Goal: Transaction & Acquisition: Book appointment/travel/reservation

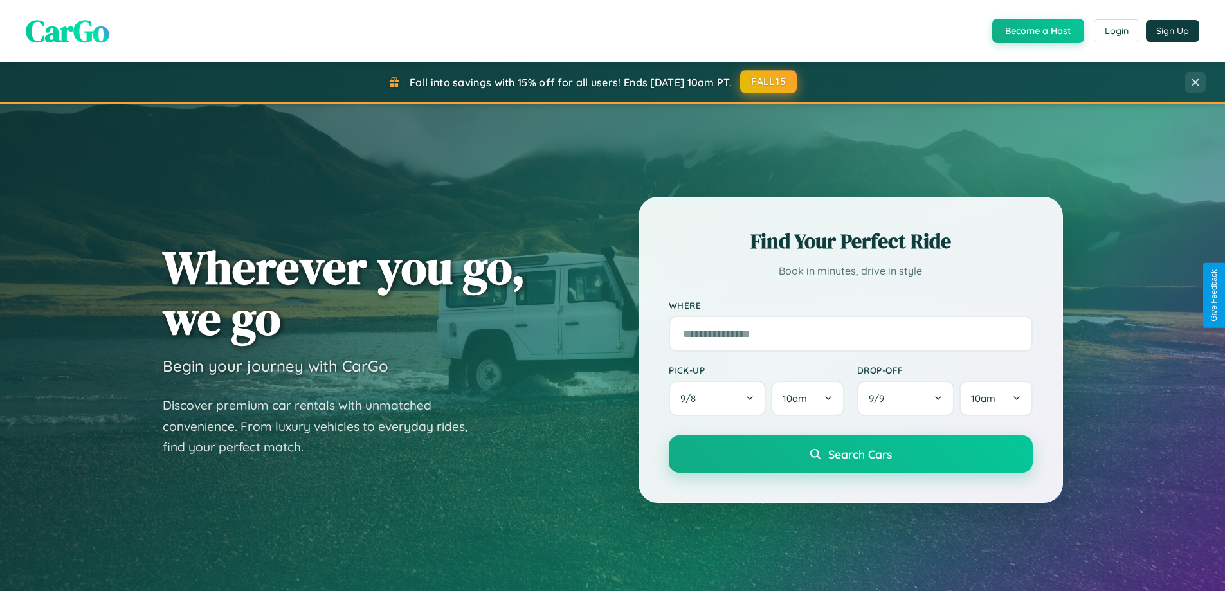
click at [769, 82] on button "FALL15" at bounding box center [768, 81] width 57 height 23
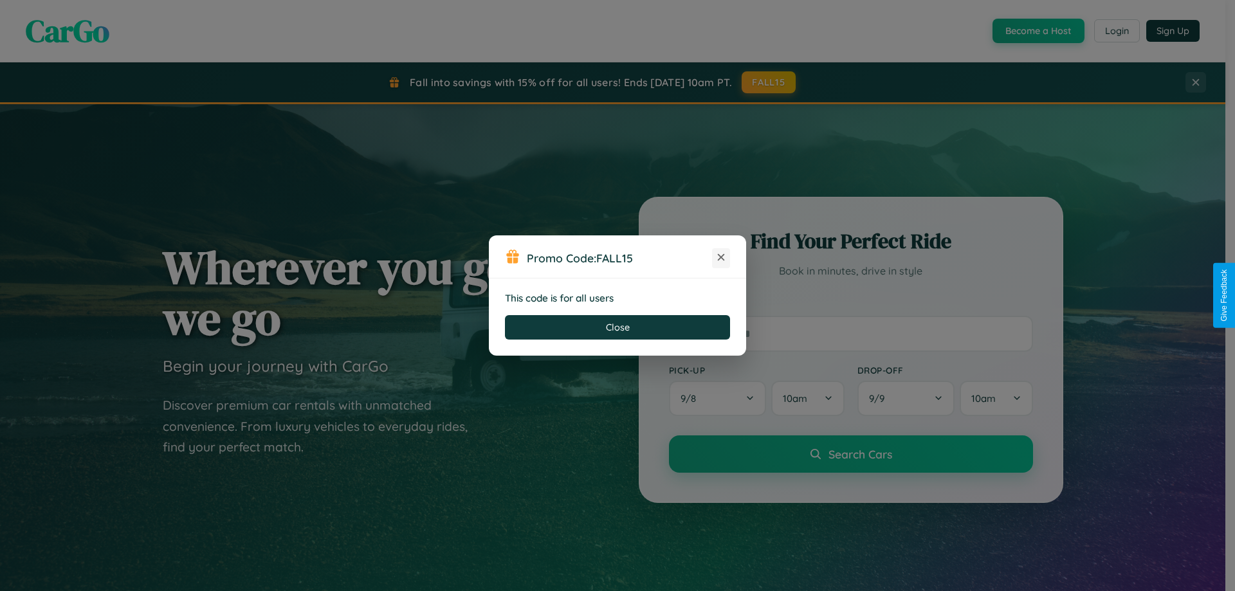
click at [721, 258] on icon at bounding box center [720, 257] width 13 height 13
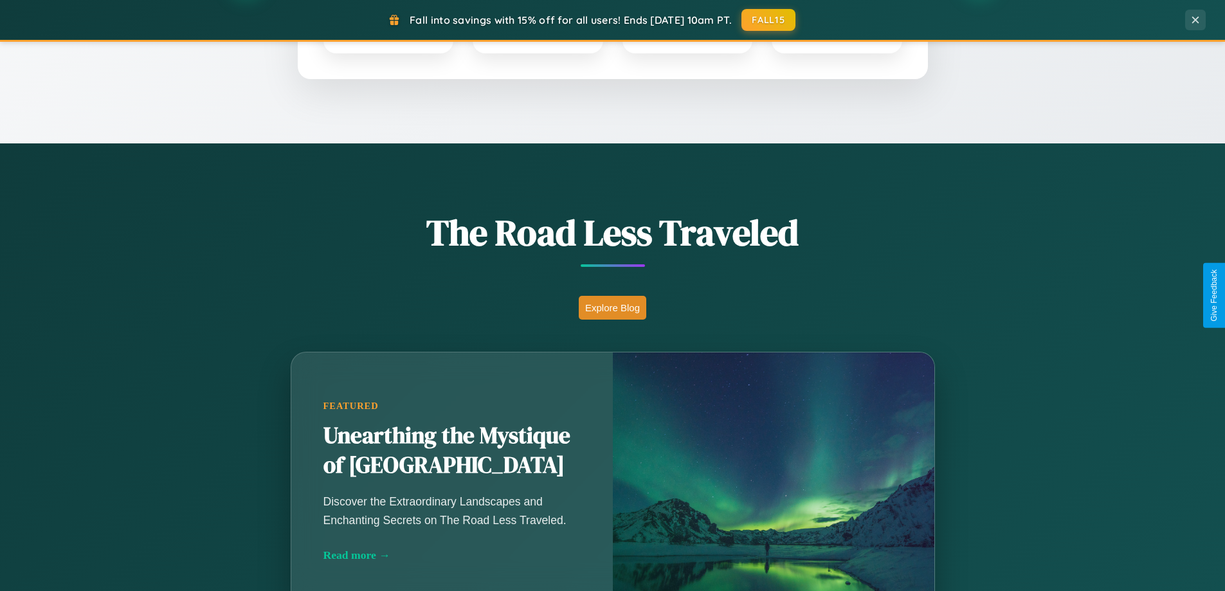
scroll to position [885, 0]
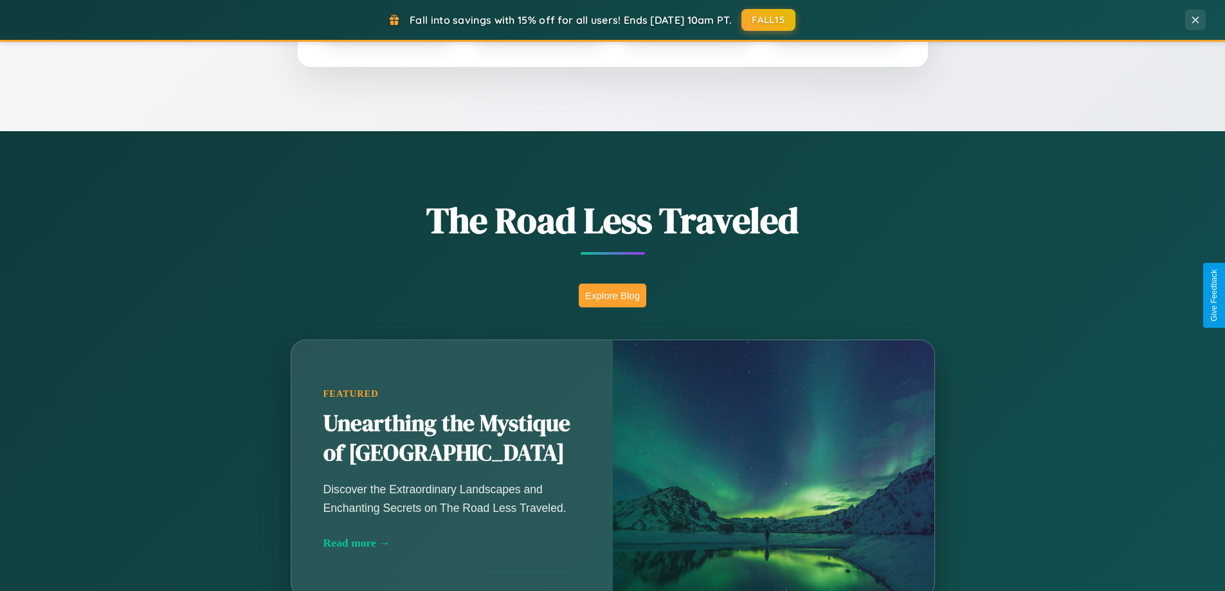
click at [612, 295] on button "Explore Blog" at bounding box center [613, 296] width 68 height 24
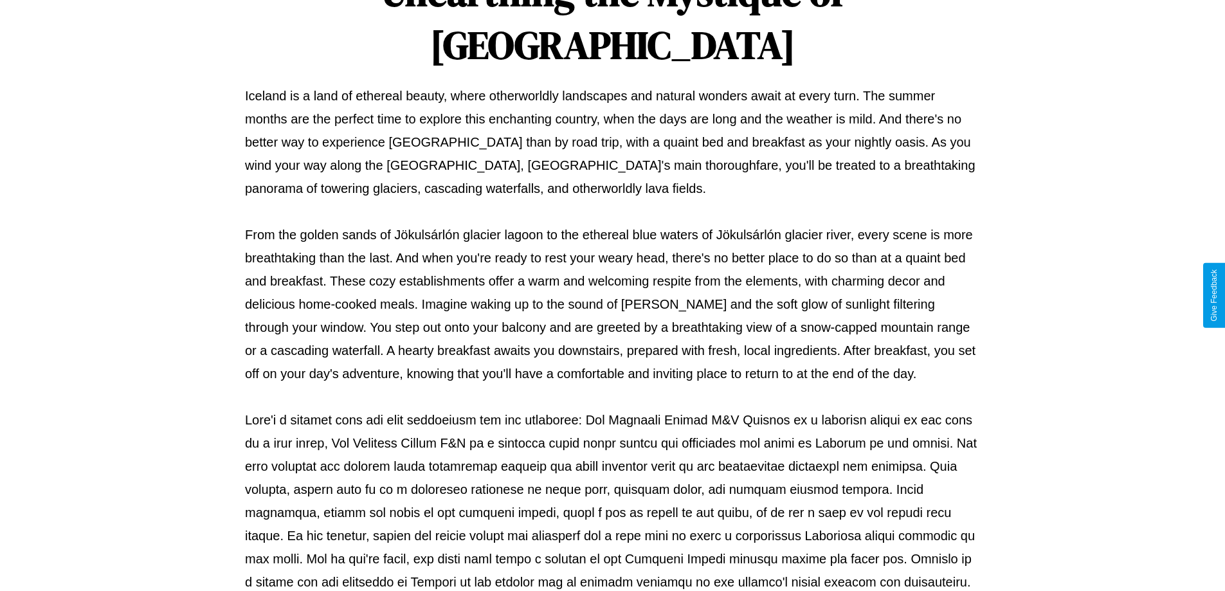
scroll to position [416, 0]
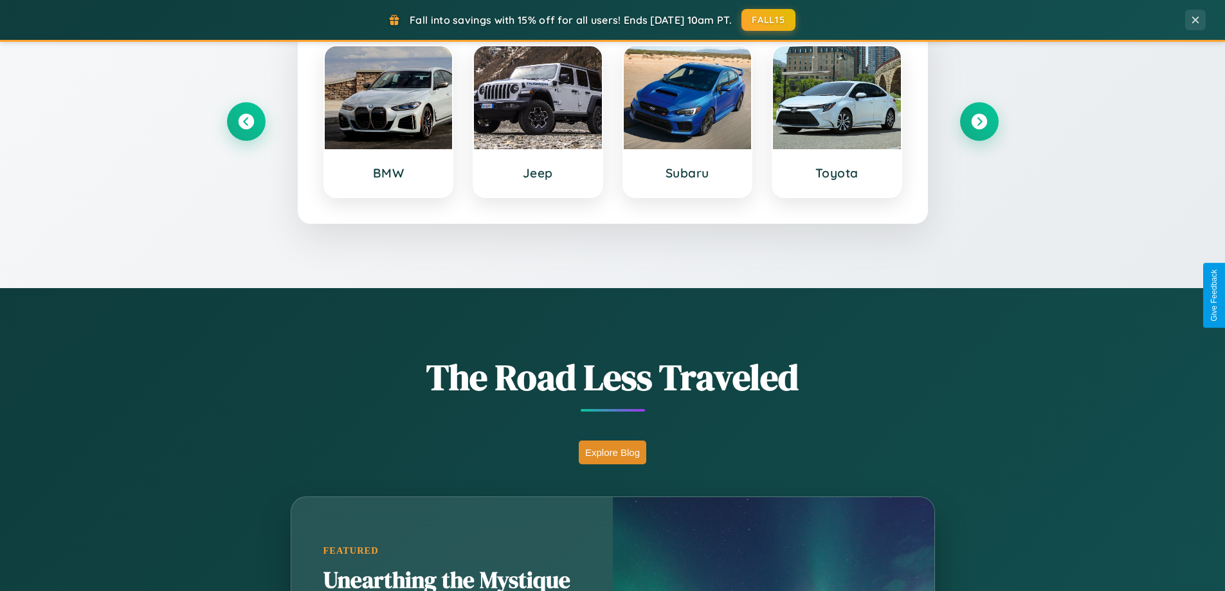
scroll to position [554, 0]
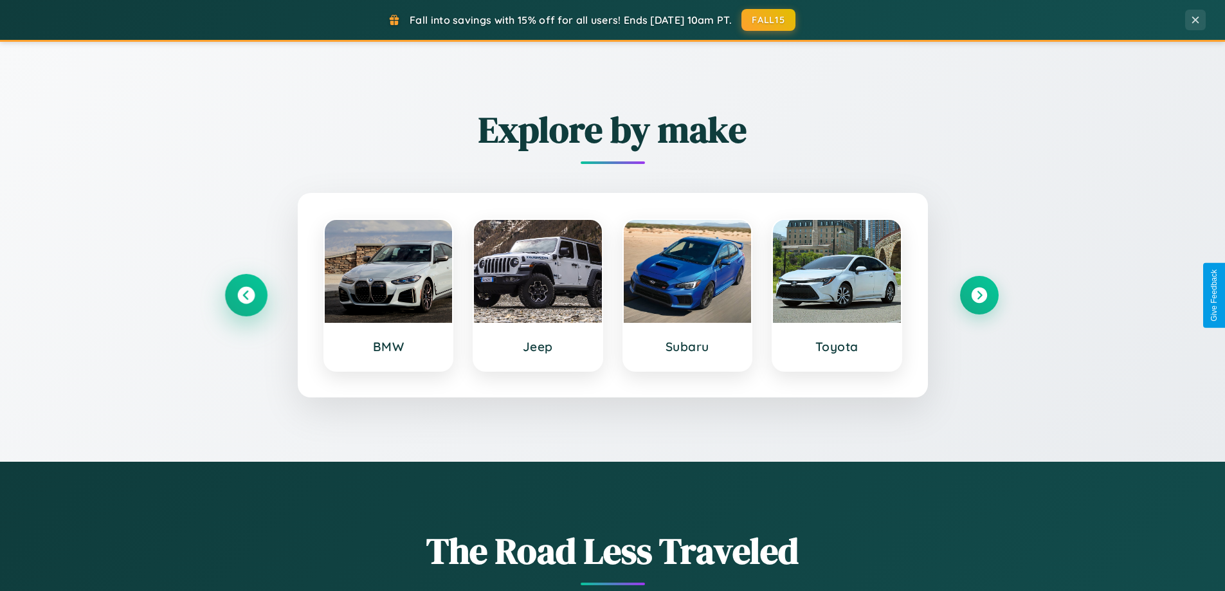
click at [246, 295] on icon at bounding box center [245, 295] width 17 height 17
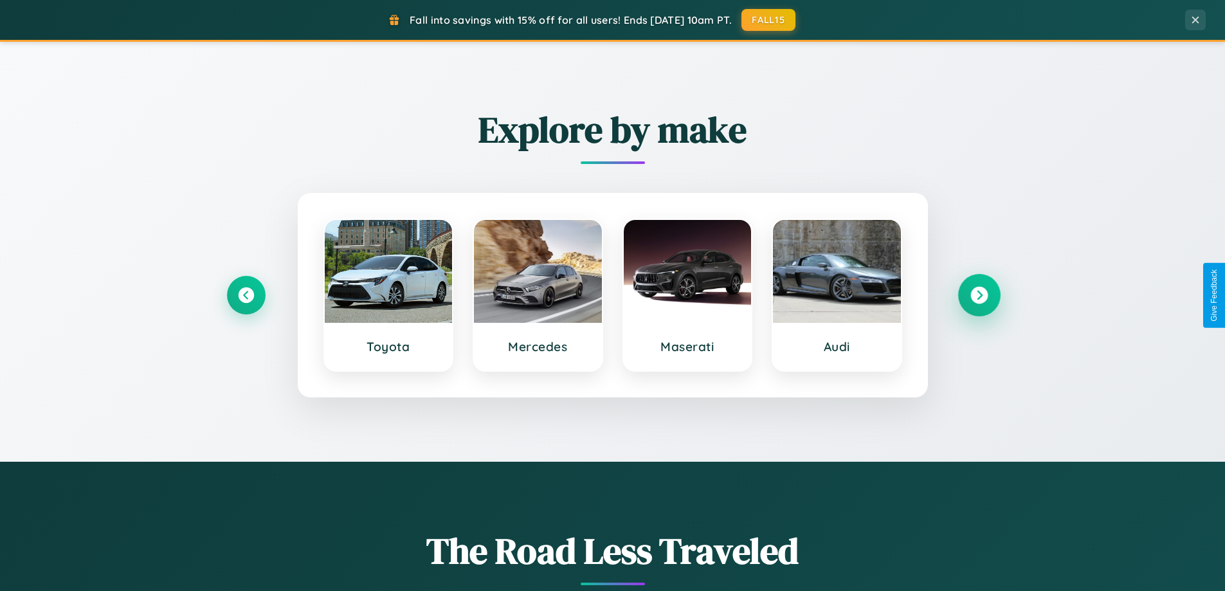
click at [979, 295] on icon at bounding box center [978, 295] width 17 height 17
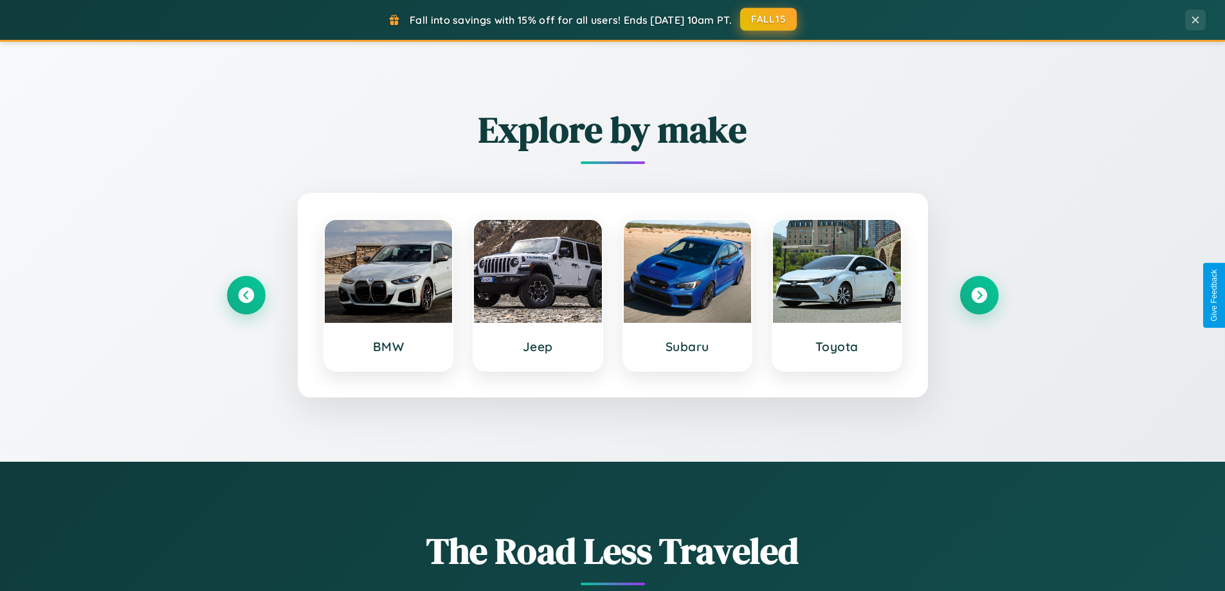
click at [769, 19] on button "FALL15" at bounding box center [768, 19] width 57 height 23
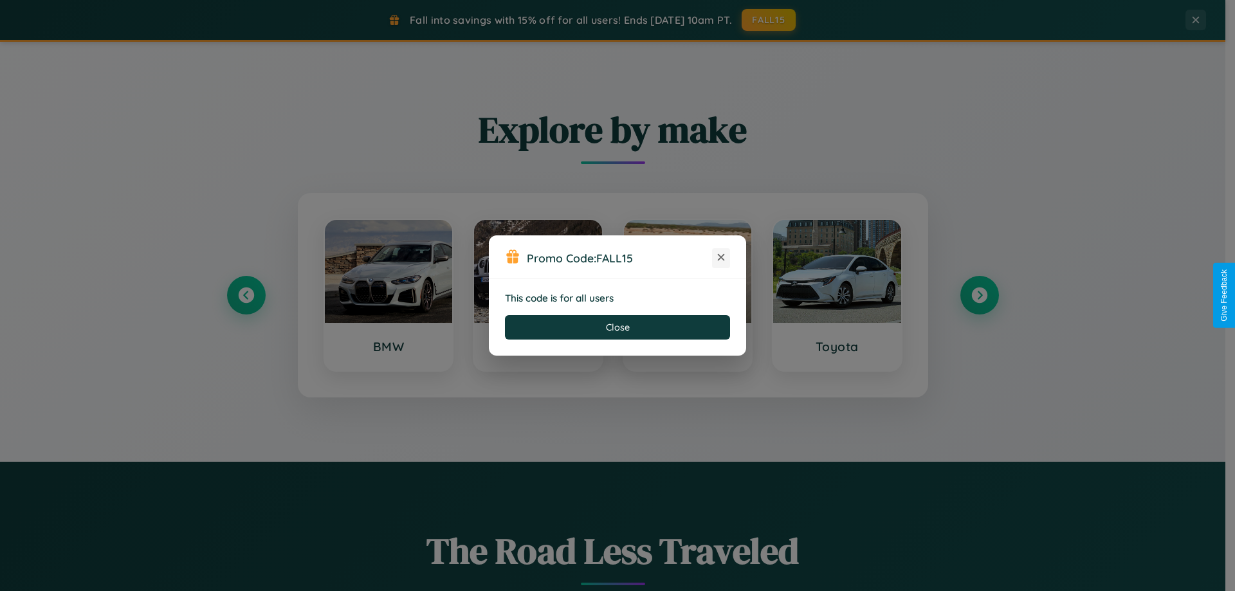
click at [721, 258] on icon at bounding box center [720, 257] width 13 height 13
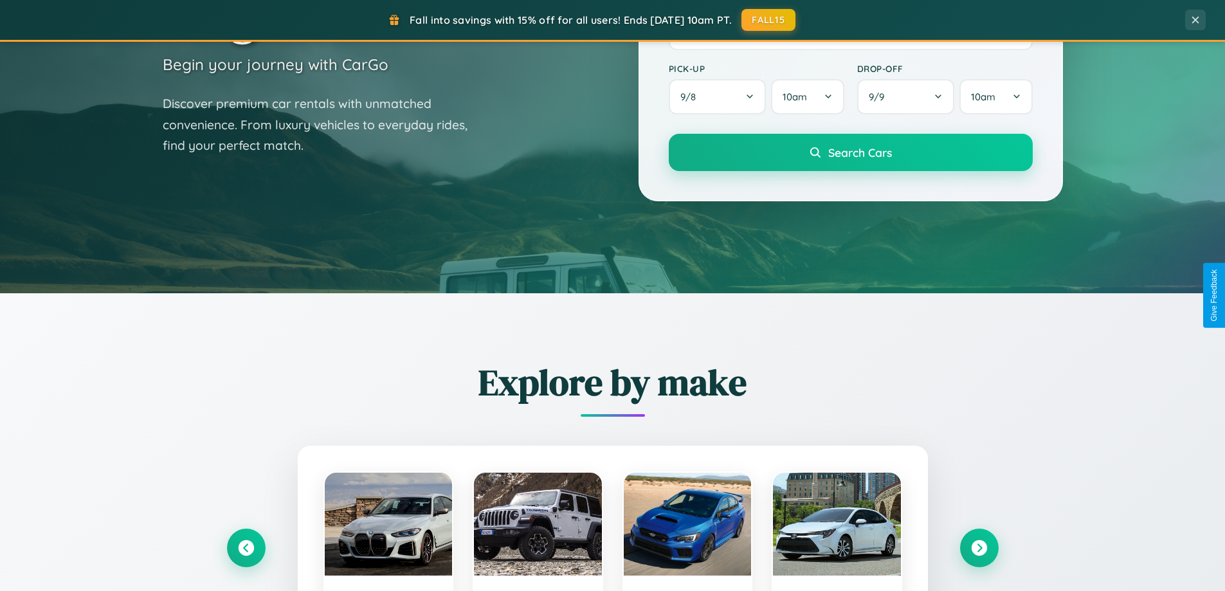
scroll to position [38, 0]
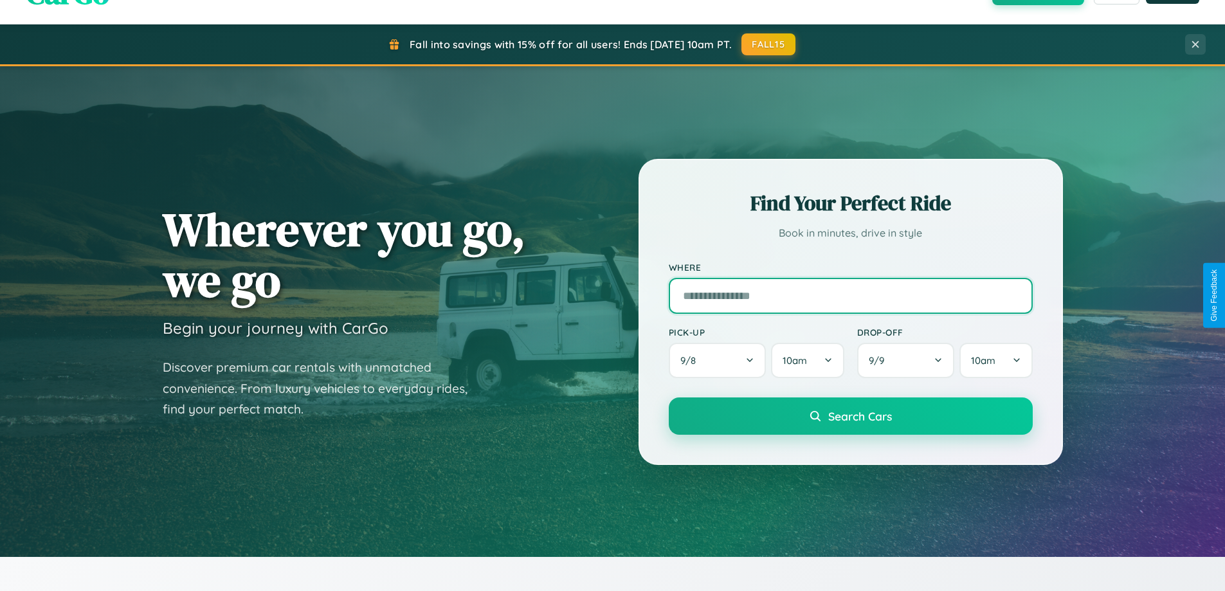
click at [850, 295] on input "text" at bounding box center [851, 296] width 364 height 36
type input "*******"
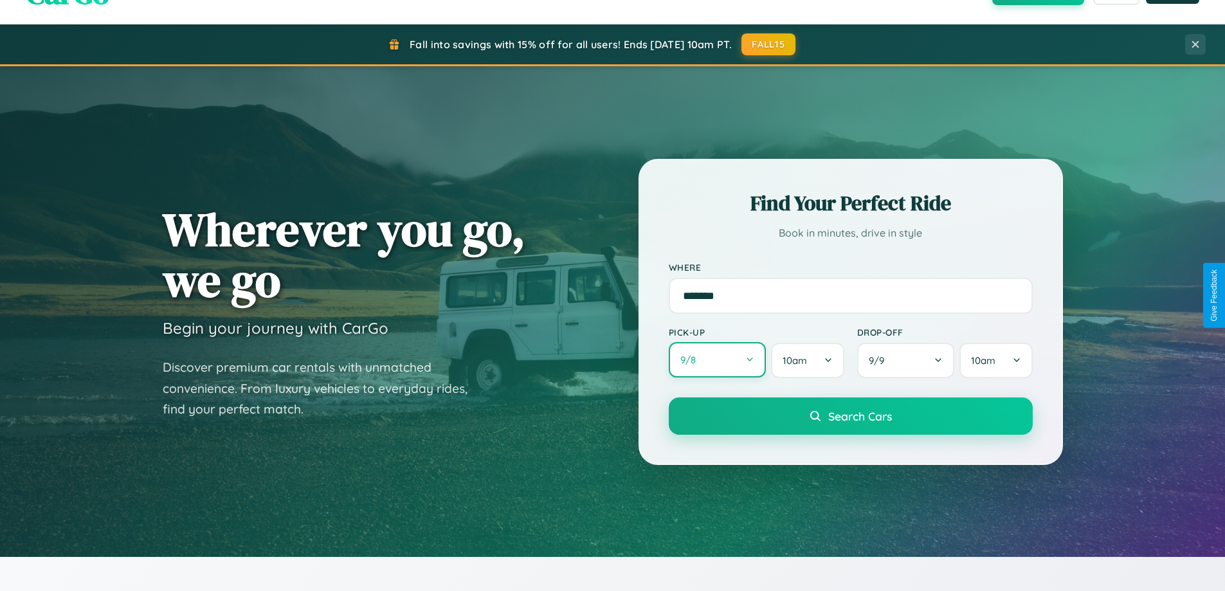
click at [717, 360] on button "9 / 8" at bounding box center [718, 359] width 98 height 35
select select "*"
select select "****"
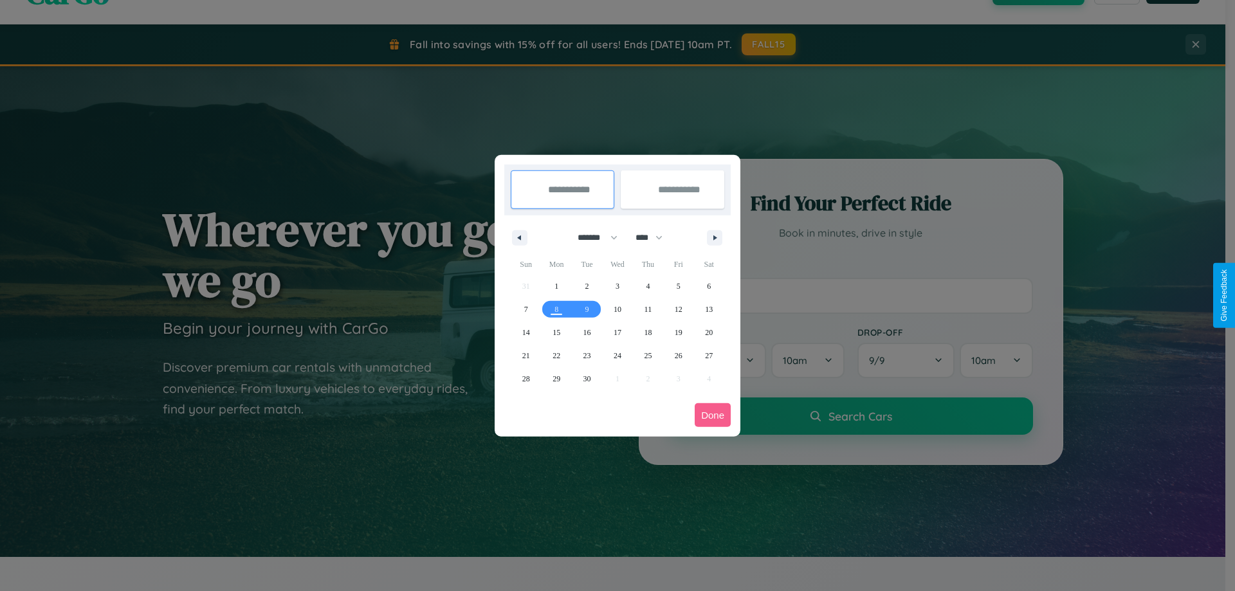
drag, startPoint x: 592, startPoint y: 237, endPoint x: 617, endPoint y: 258, distance: 32.9
click at [592, 237] on select "******* ******** ***** ***** *** **** **** ****** ********* ******* ******** **…" at bounding box center [595, 237] width 55 height 21
select select "*"
drag, startPoint x: 655, startPoint y: 237, endPoint x: 617, endPoint y: 258, distance: 42.6
click at [655, 237] on select "**** **** **** **** **** **** **** **** **** **** **** **** **** **** **** ****…" at bounding box center [648, 237] width 39 height 21
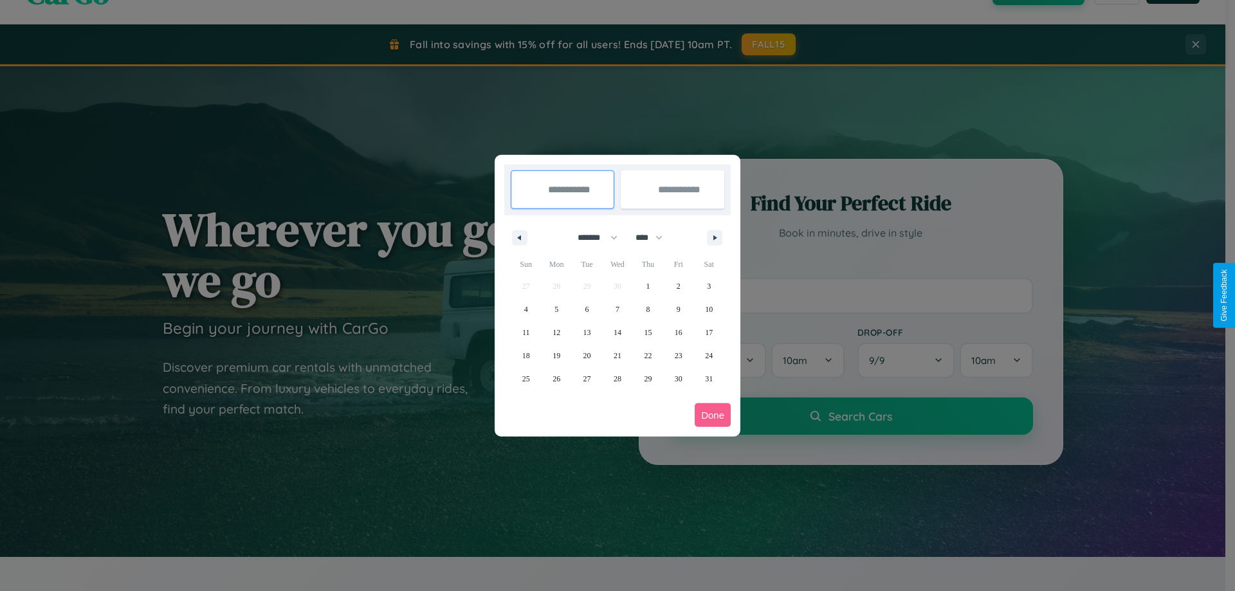
select select "****"
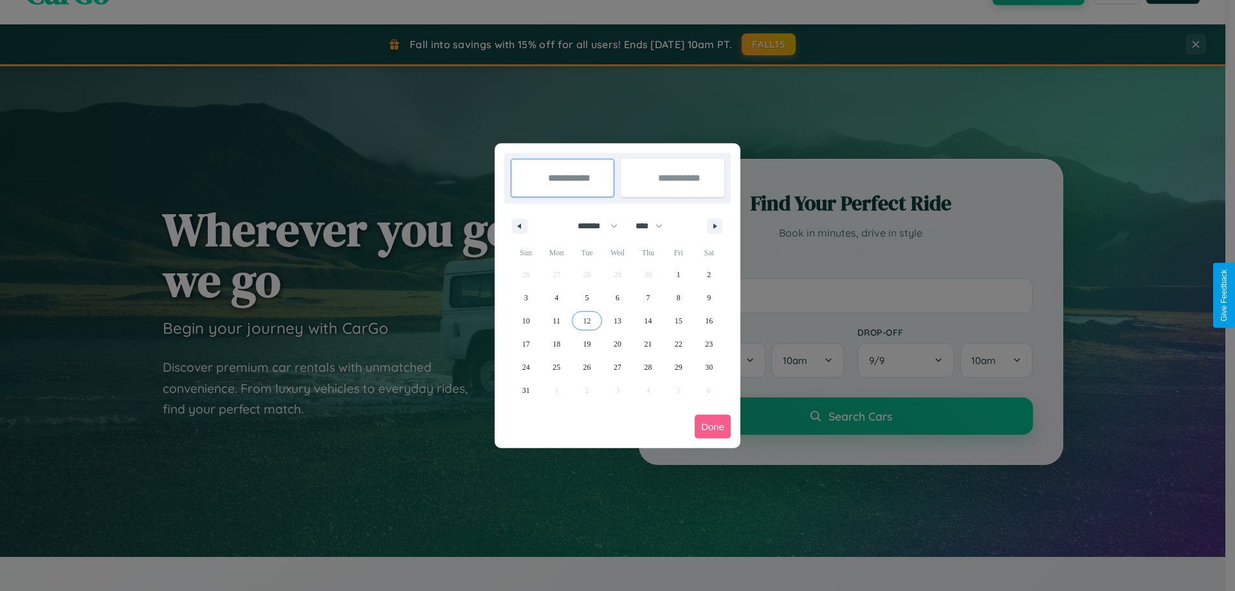
click at [586, 320] on span "12" at bounding box center [587, 320] width 8 height 23
type input "**********"
click at [556, 343] on span "18" at bounding box center [556, 343] width 8 height 23
type input "**********"
click at [712, 426] on button "Done" at bounding box center [712, 427] width 36 height 24
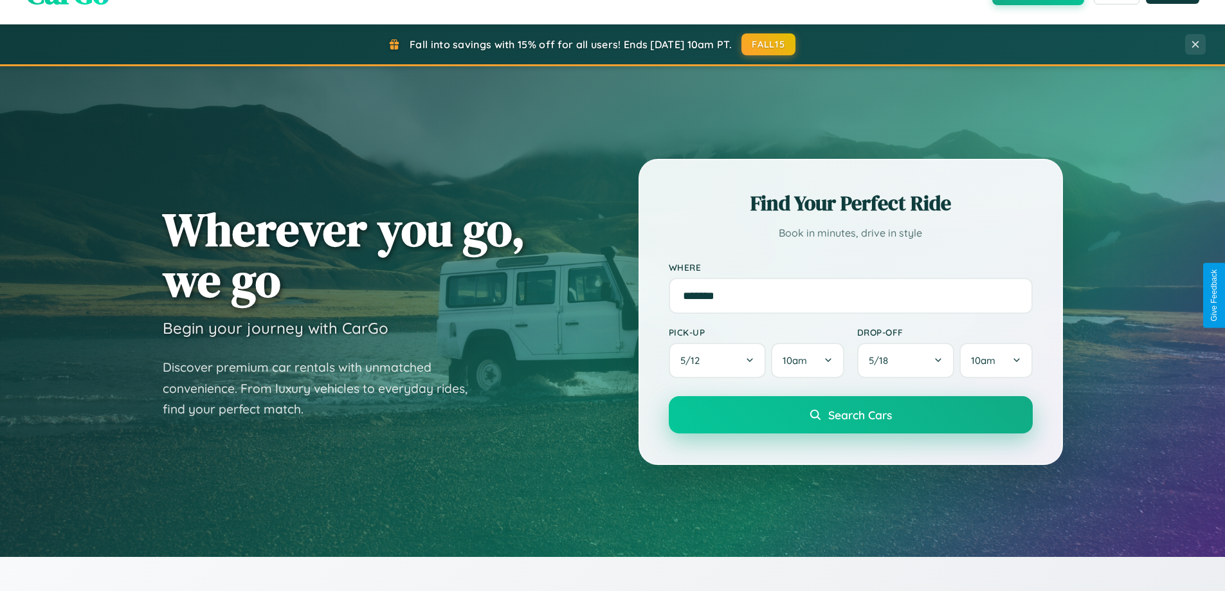
click at [850, 415] on span "Search Cars" at bounding box center [860, 415] width 64 height 14
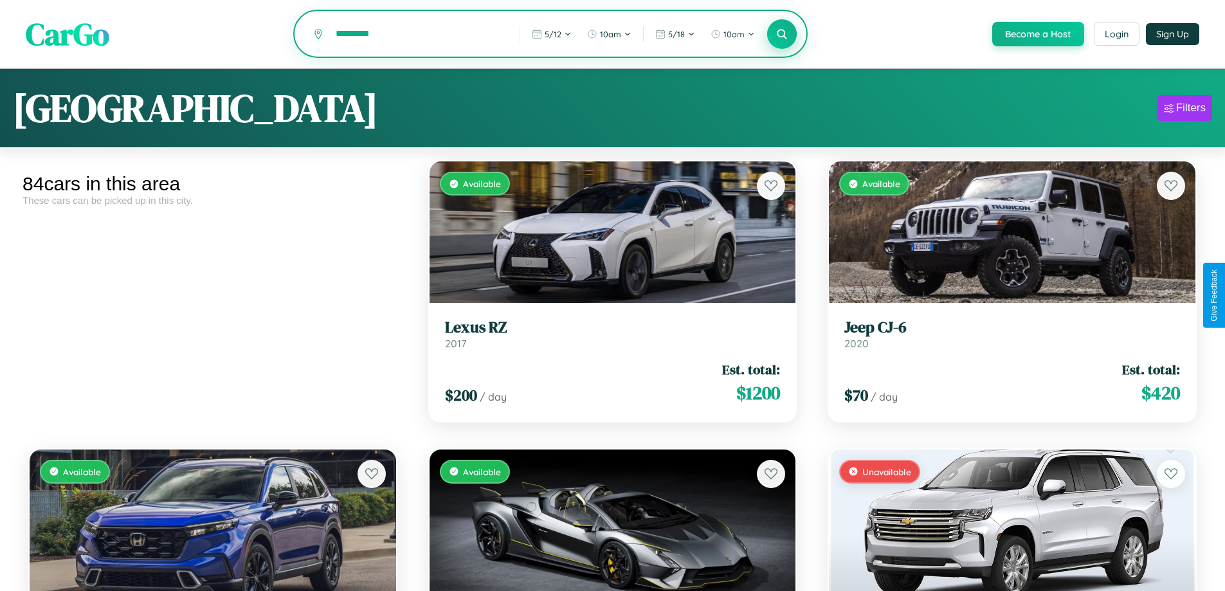
type input "*********"
click at [781, 35] on icon at bounding box center [782, 34] width 12 height 12
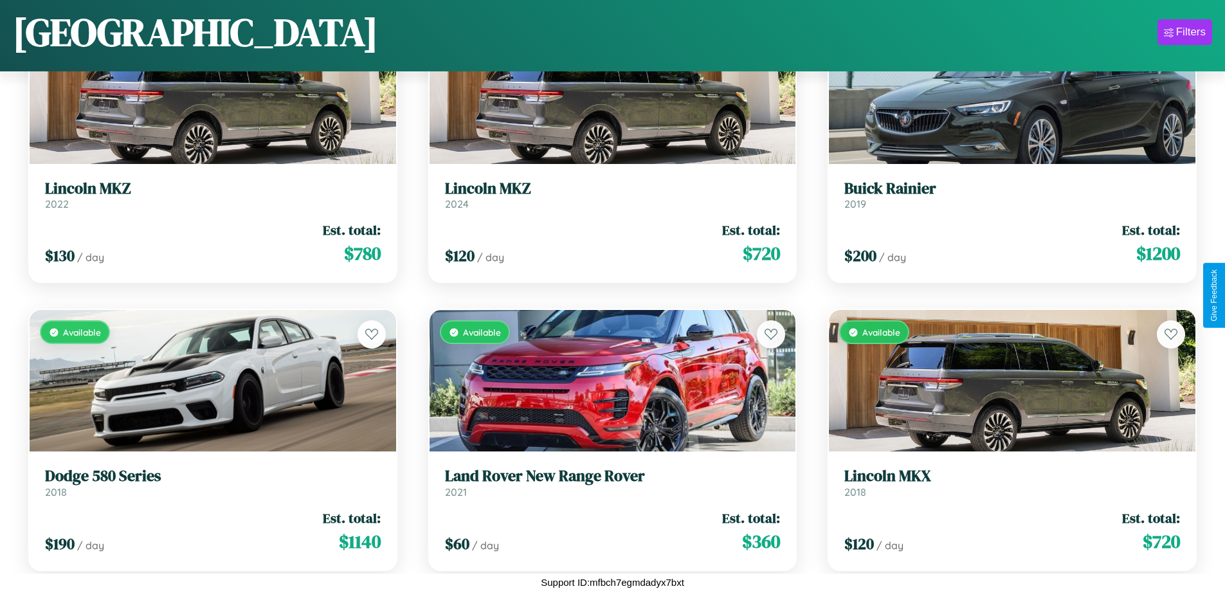
scroll to position [4500, 0]
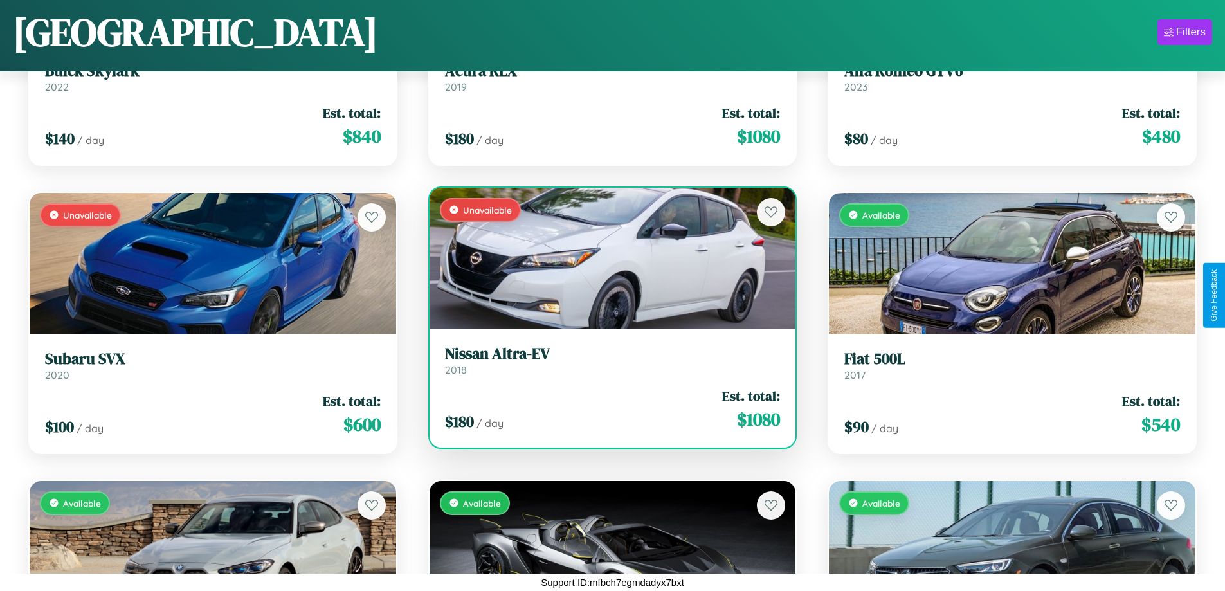
click at [607, 360] on h3 "Nissan Altra-EV" at bounding box center [613, 354] width 336 height 19
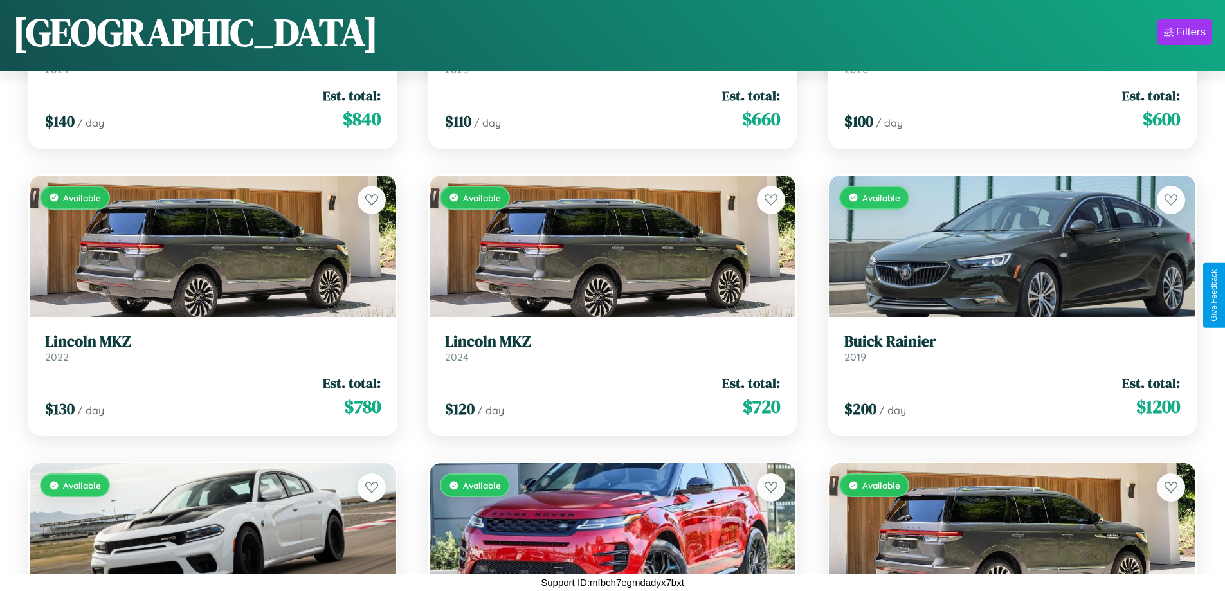
scroll to position [469, 0]
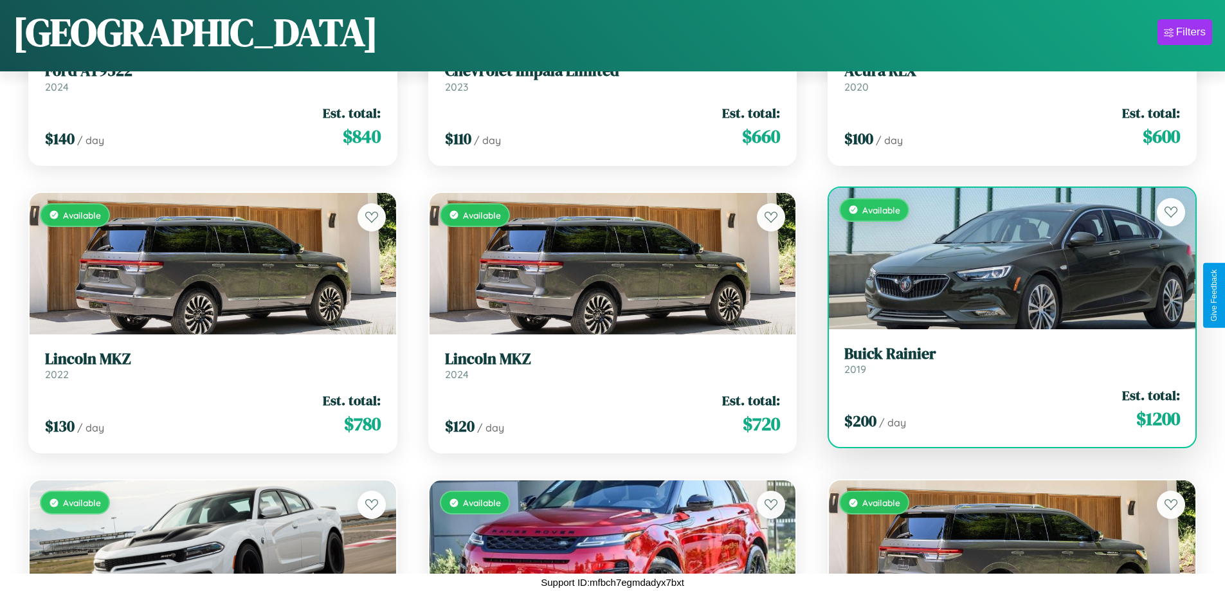
click at [1004, 412] on div "$ 200 / day Est. total: $ 1200" at bounding box center [1012, 409] width 336 height 46
click at [1004, 408] on div "$ 200 / day Est. total: $ 1200" at bounding box center [1012, 409] width 336 height 46
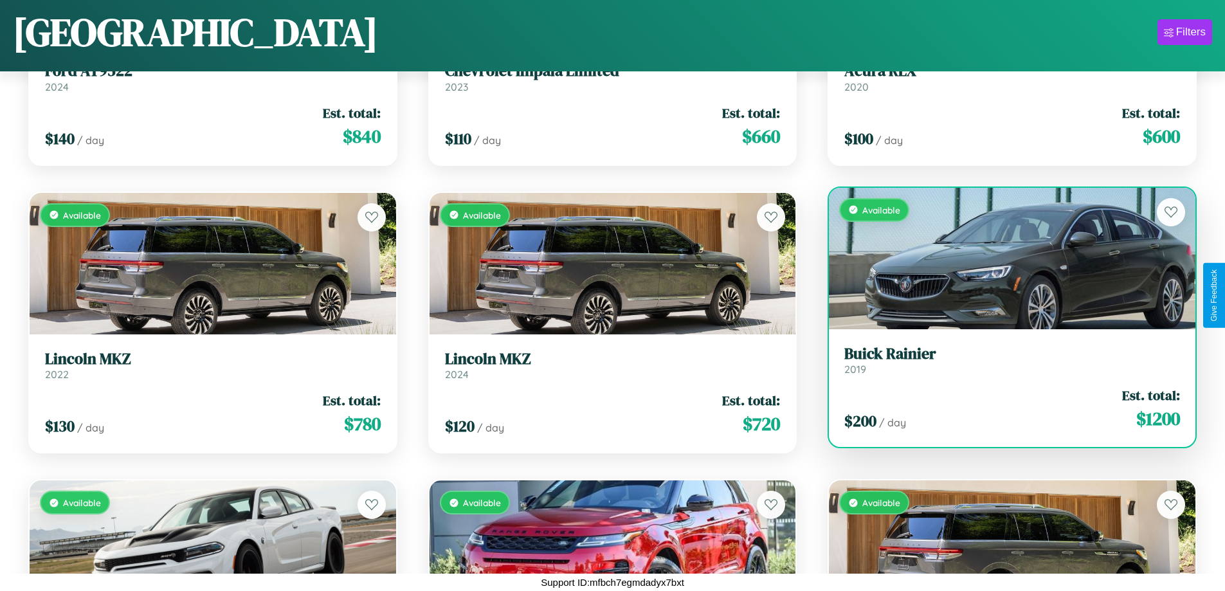
click at [1004, 408] on div "$ 200 / day Est. total: $ 1200" at bounding box center [1012, 409] width 336 height 46
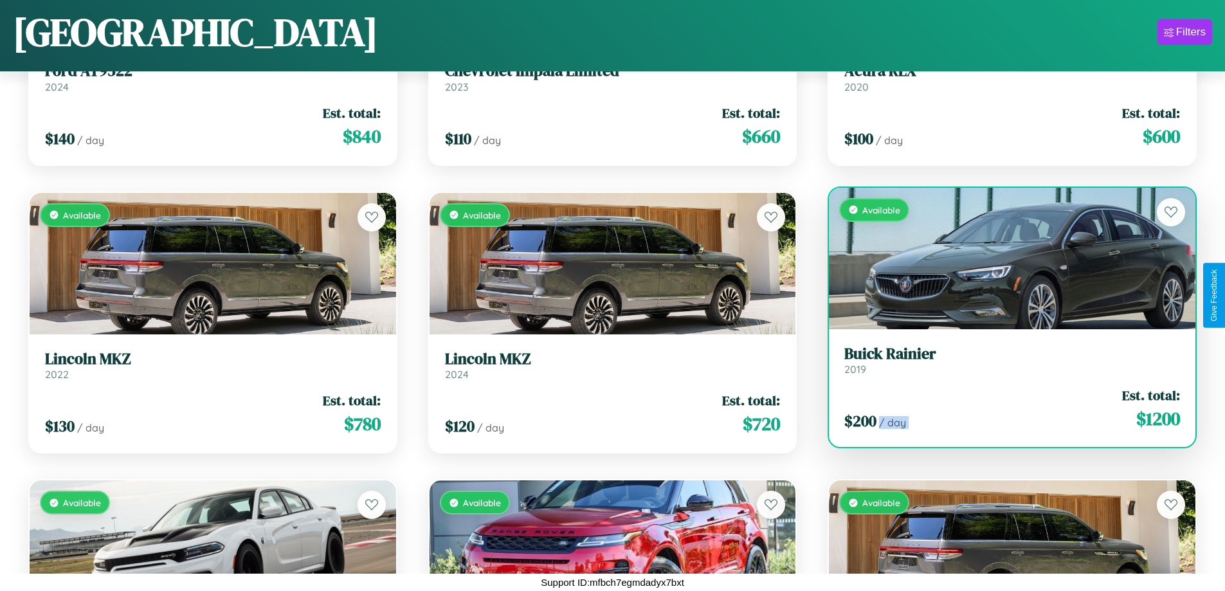
click at [1004, 408] on div "$ 200 / day Est. total: $ 1200" at bounding box center [1012, 409] width 336 height 46
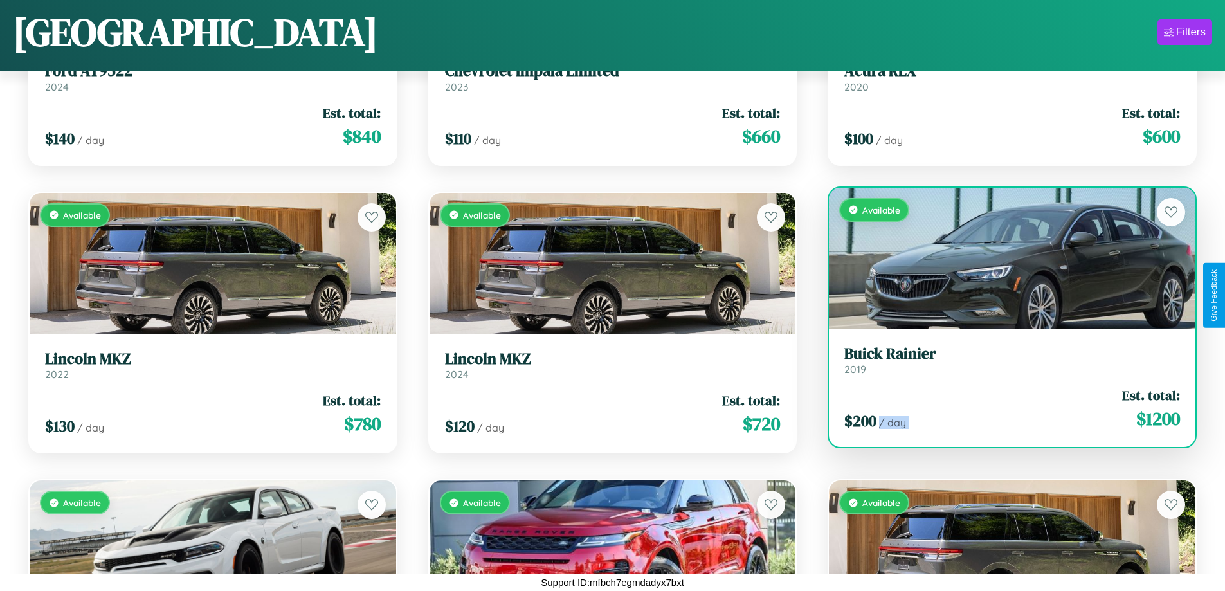
click at [1004, 408] on div "$ 200 / day Est. total: $ 1200" at bounding box center [1012, 409] width 336 height 46
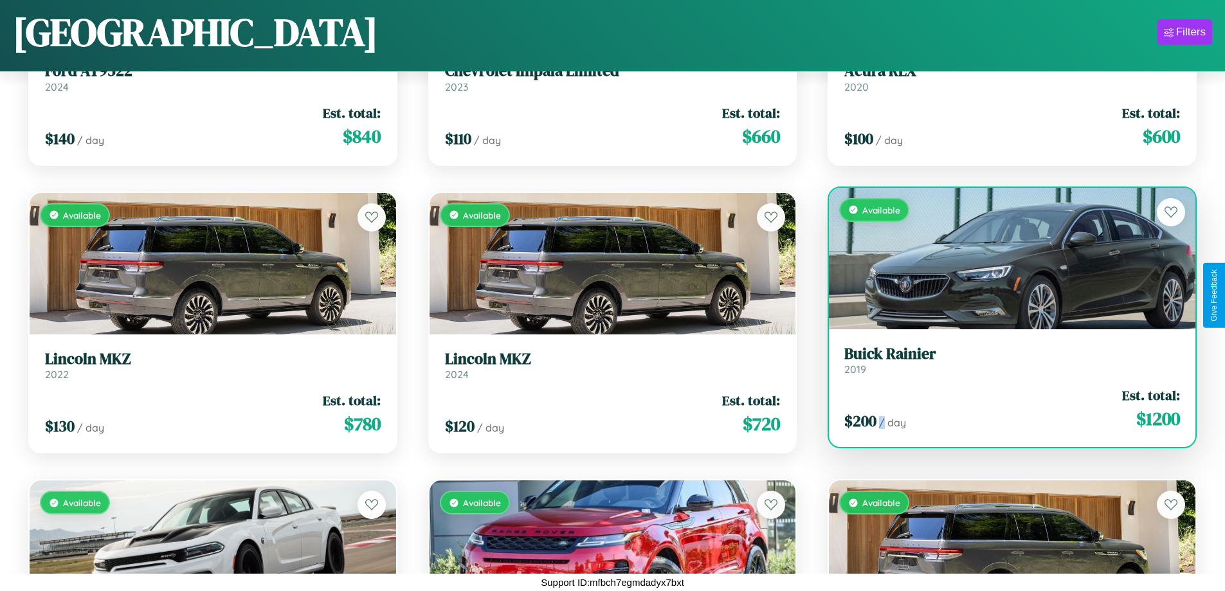
click at [1004, 408] on div "$ 200 / day Est. total: $ 1200" at bounding box center [1012, 409] width 336 height 46
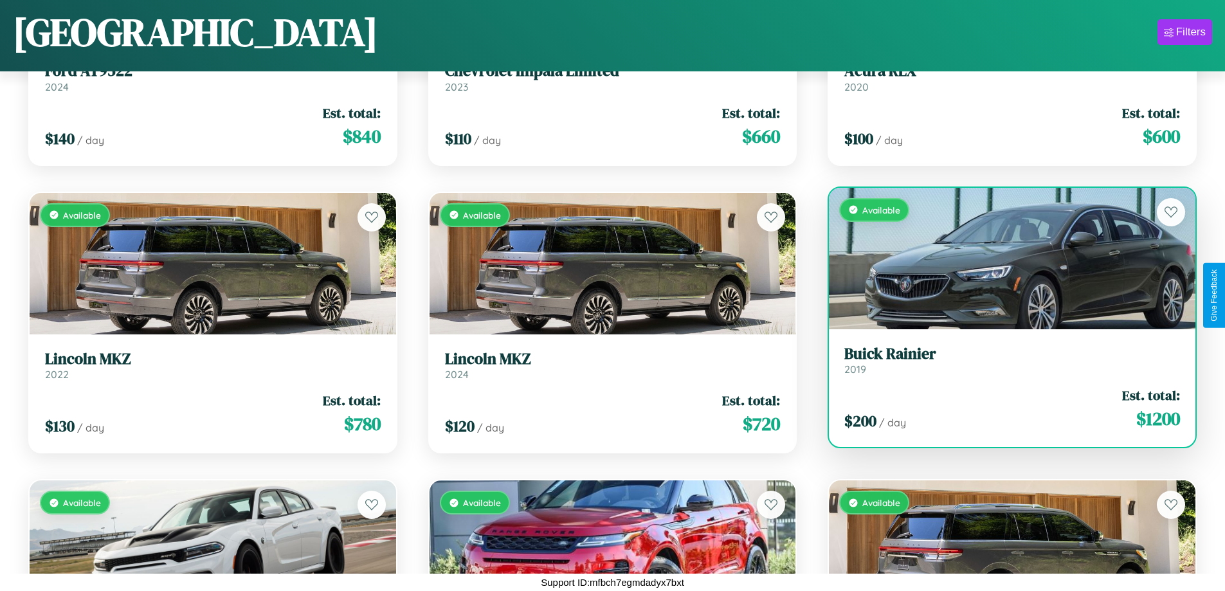
click at [1004, 359] on h3 "Buick Rainier" at bounding box center [1012, 354] width 336 height 19
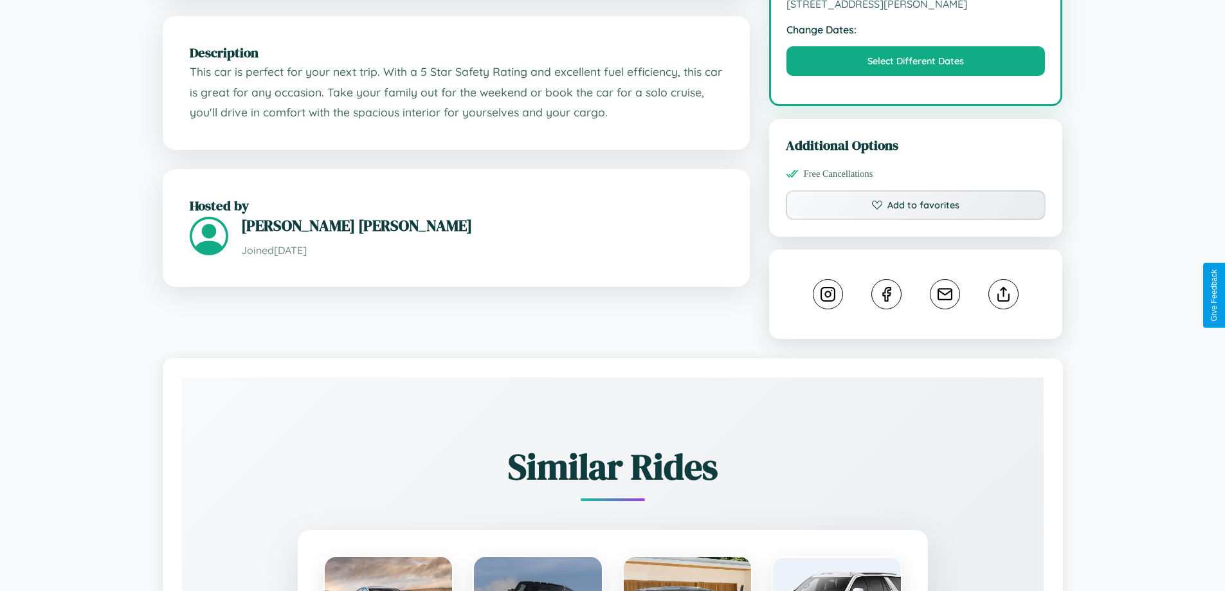
scroll to position [422, 0]
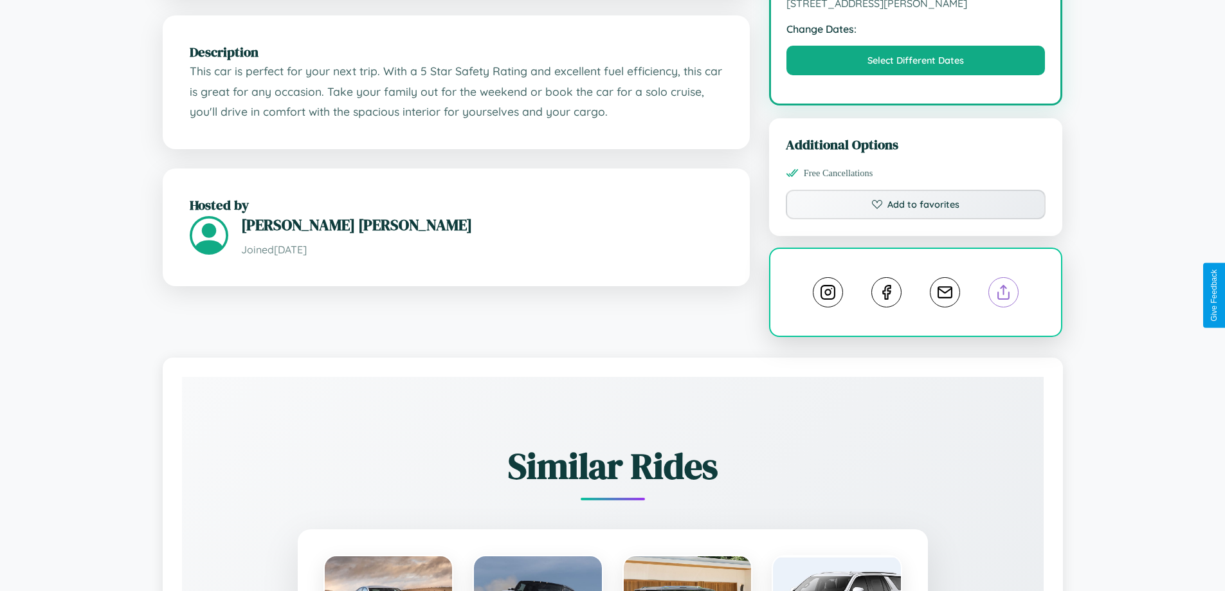
click at [1004, 294] on line at bounding box center [1004, 289] width 0 height 9
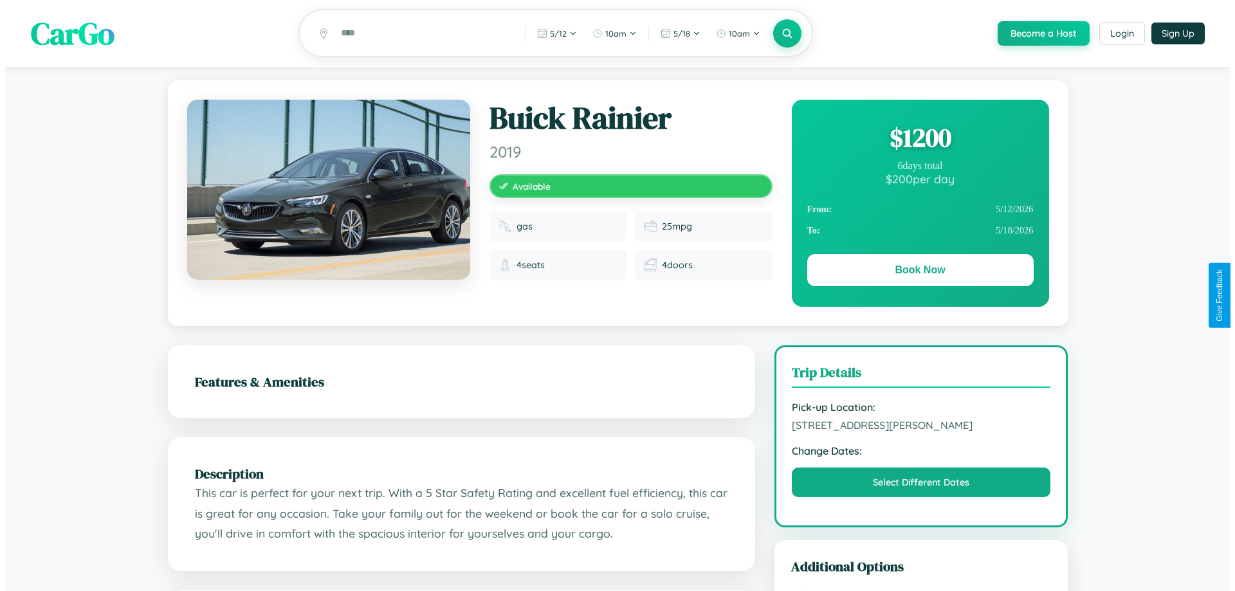
scroll to position [0, 0]
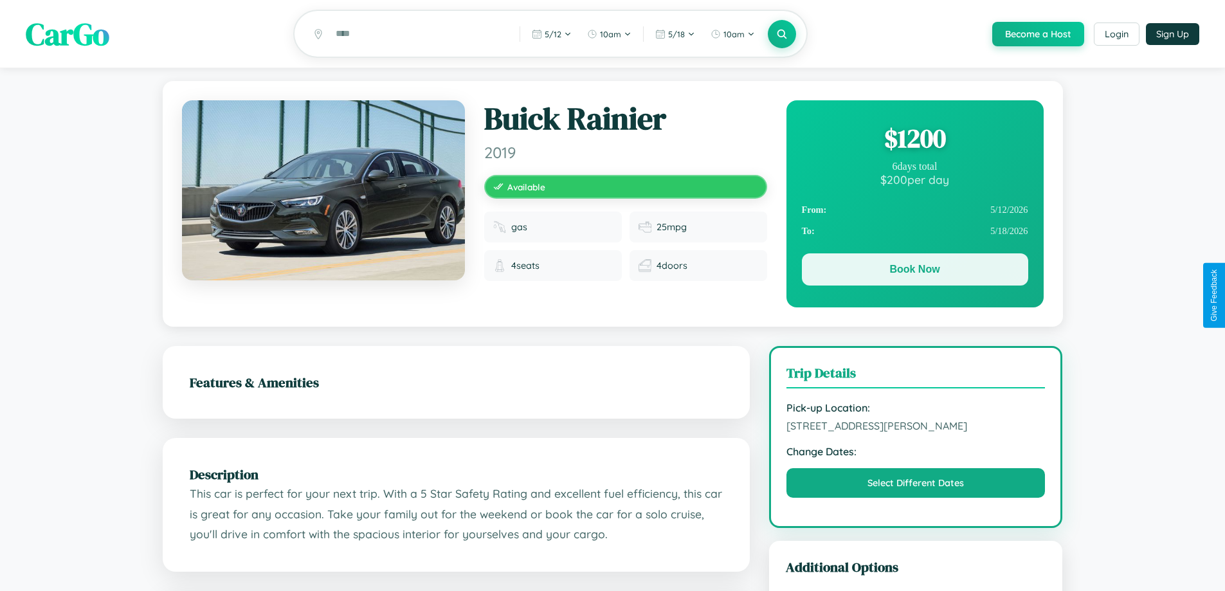
click at [914, 273] on button "Book Now" at bounding box center [915, 269] width 226 height 32
